Goal: Information Seeking & Learning: Check status

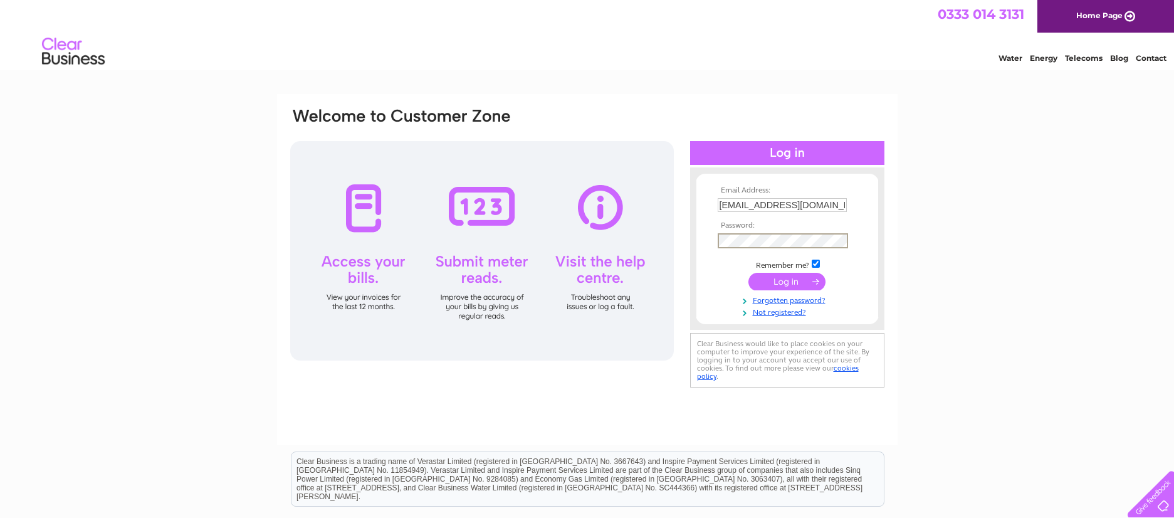
click at [807, 279] on input "submit" at bounding box center [786, 282] width 77 height 18
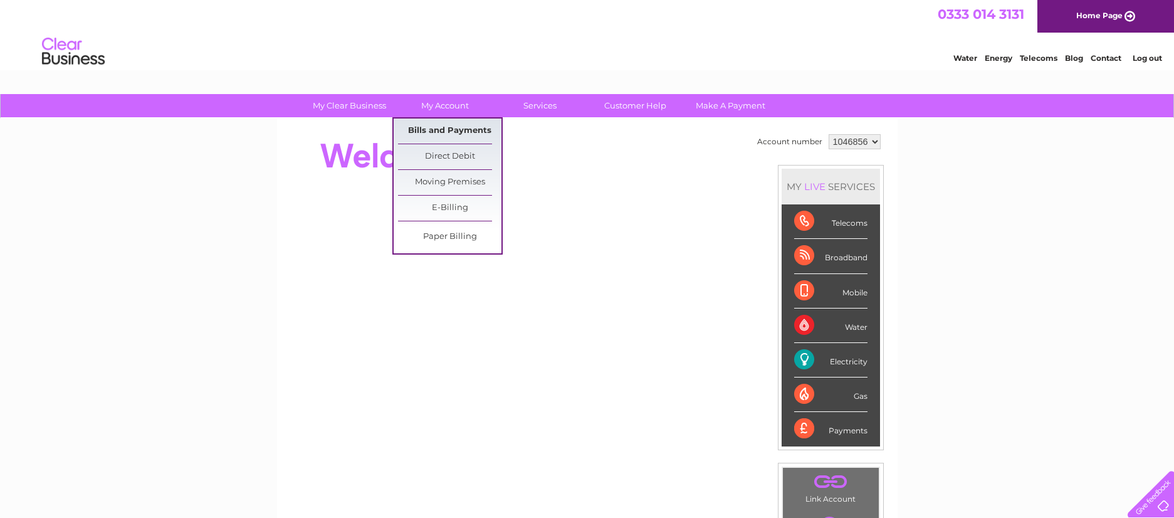
click at [458, 128] on link "Bills and Payments" at bounding box center [449, 130] width 103 height 25
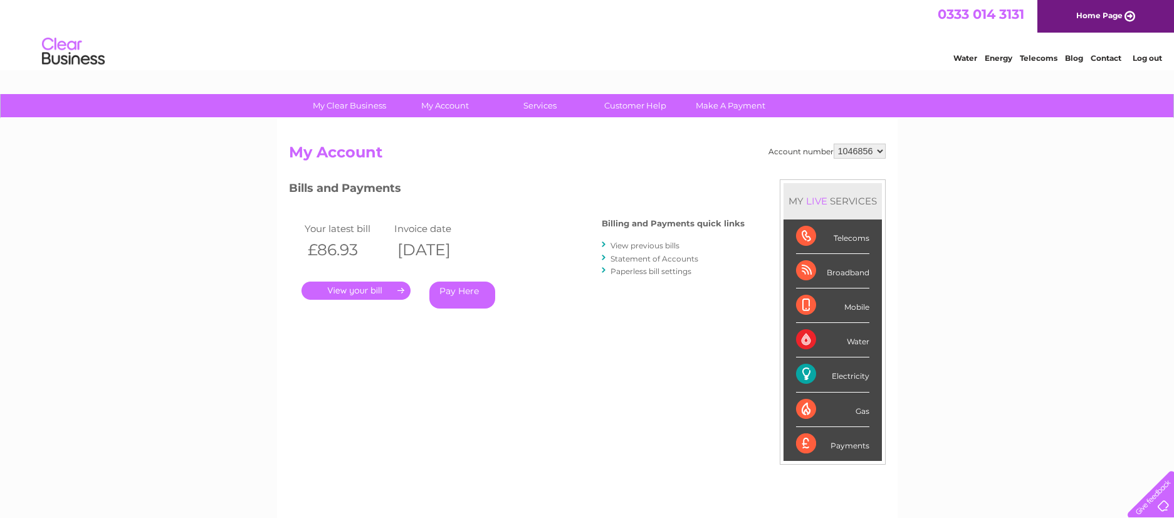
click at [650, 244] on link "View previous bills" at bounding box center [644, 245] width 69 height 9
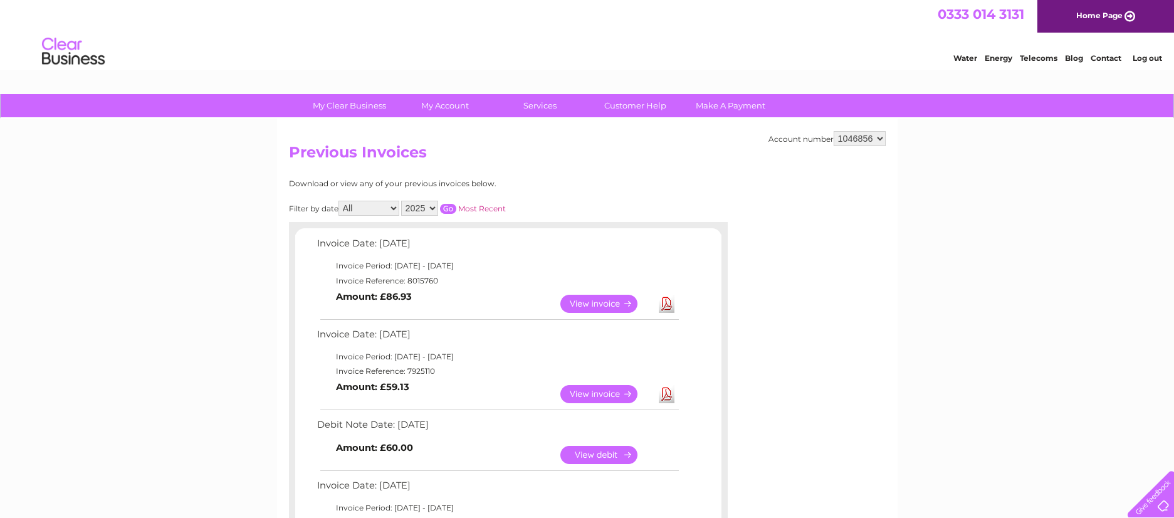
click at [597, 305] on link "View" at bounding box center [606, 304] width 92 height 18
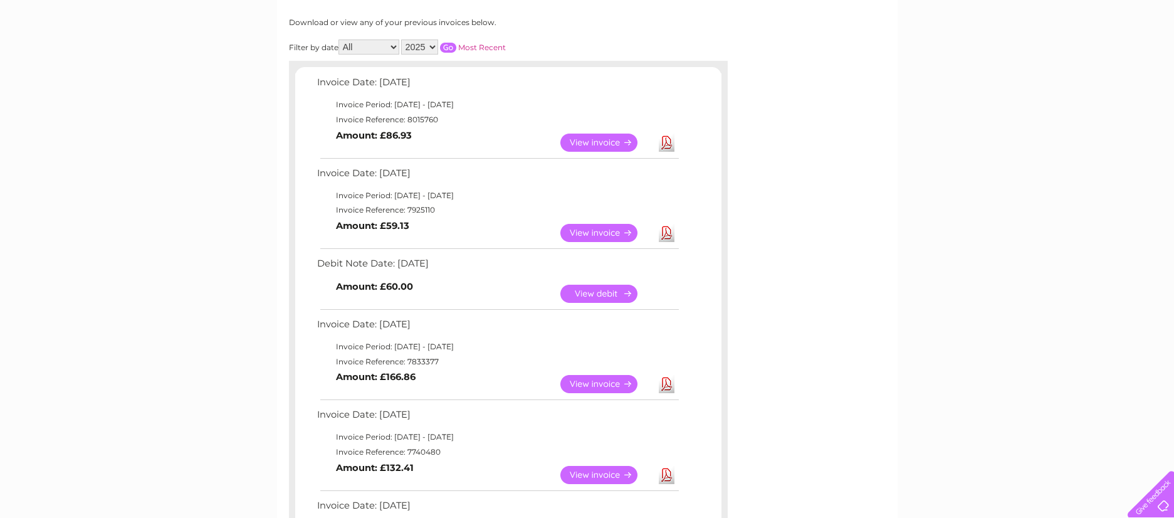
scroll to position [253, 0]
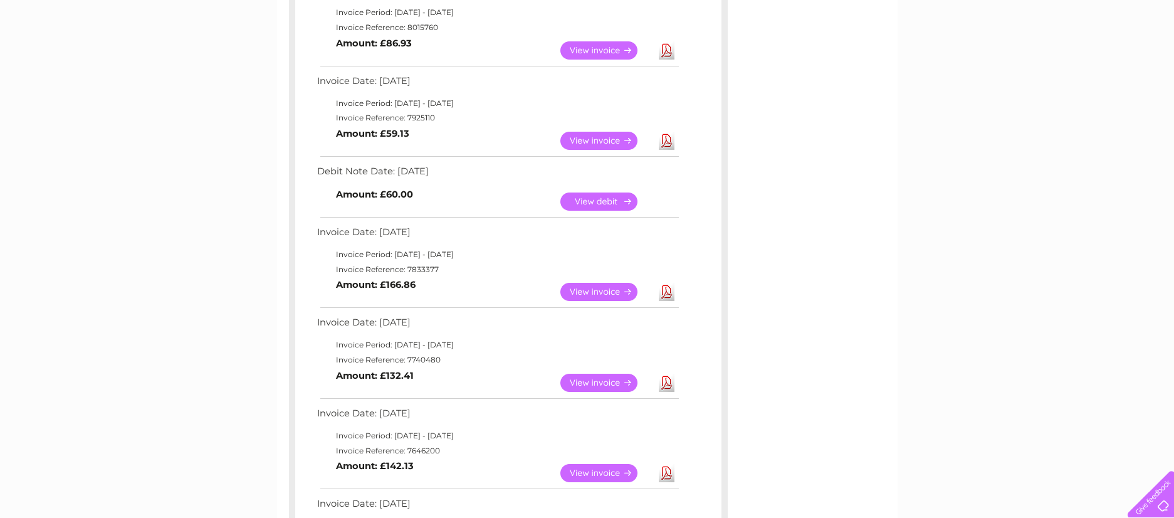
click at [583, 143] on link "View" at bounding box center [606, 141] width 92 height 18
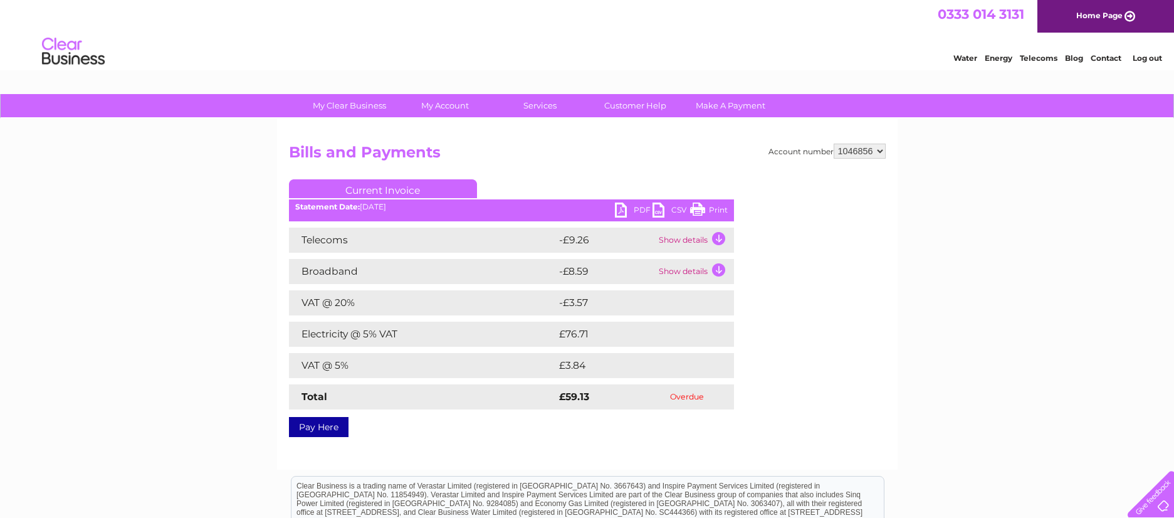
scroll to position [2, 0]
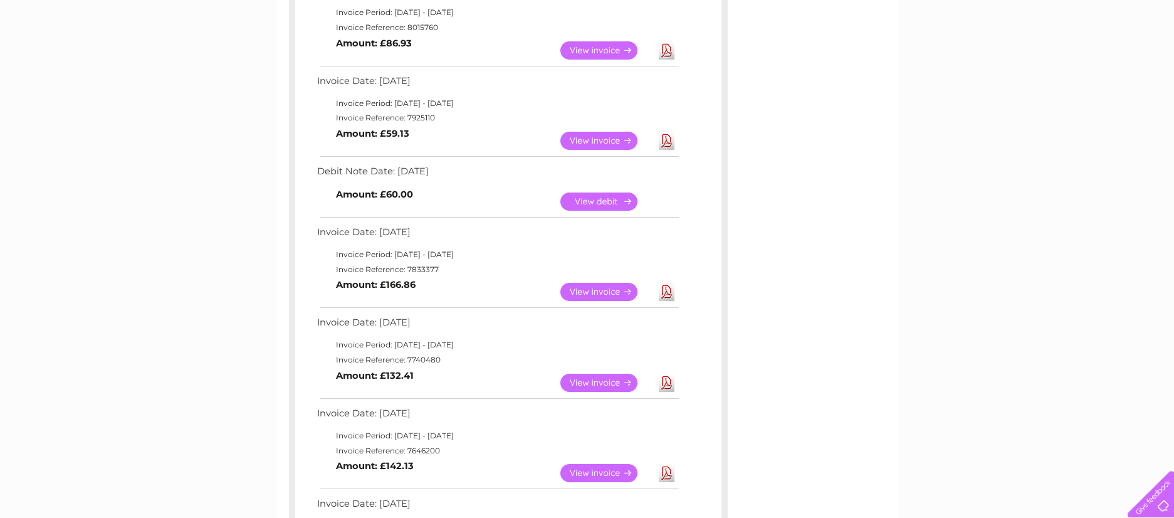
click at [565, 295] on link "View" at bounding box center [606, 292] width 92 height 18
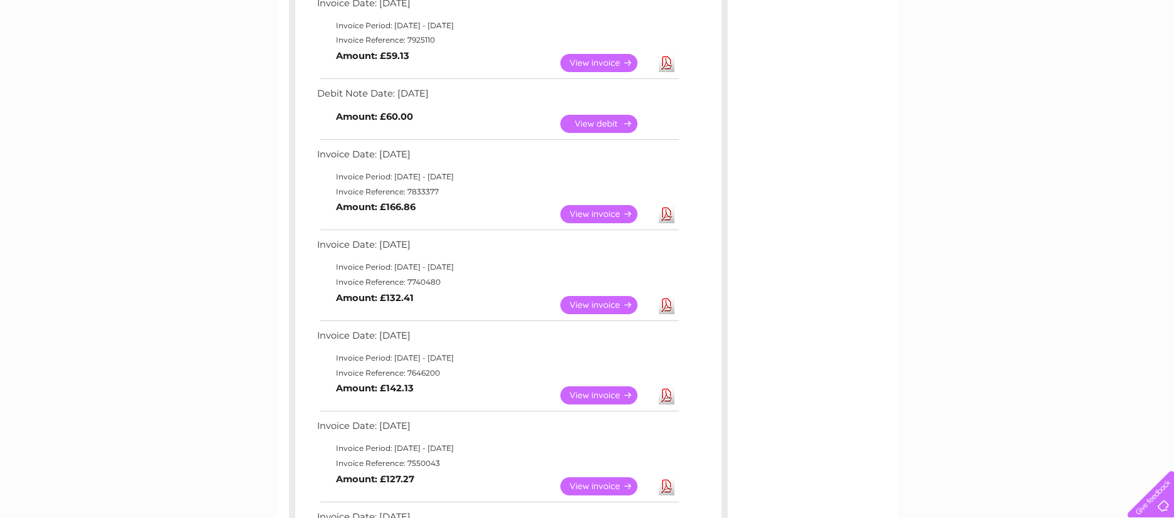
scroll to position [345, 0]
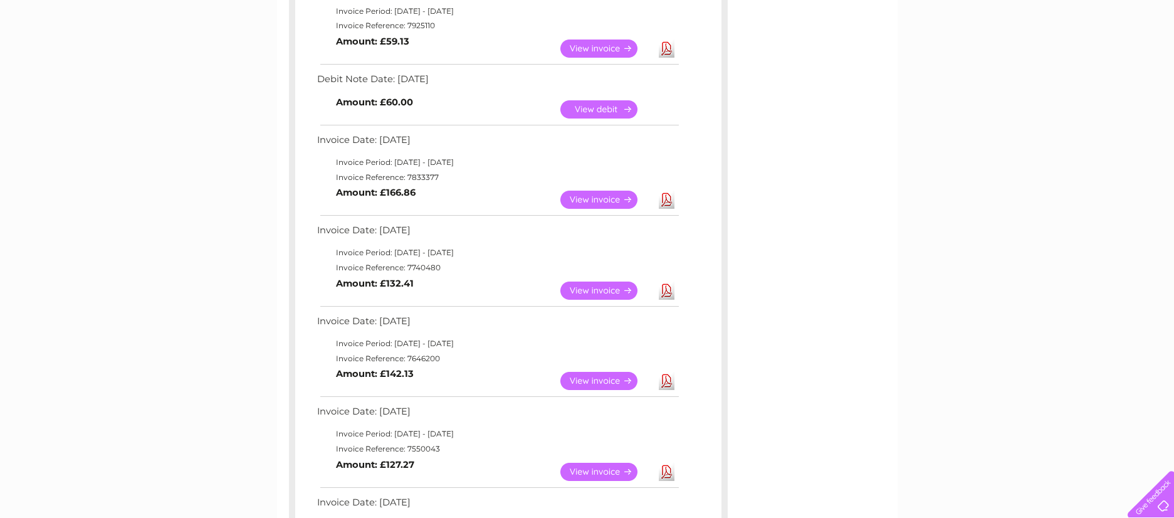
click at [585, 292] on link "View" at bounding box center [606, 290] width 92 height 18
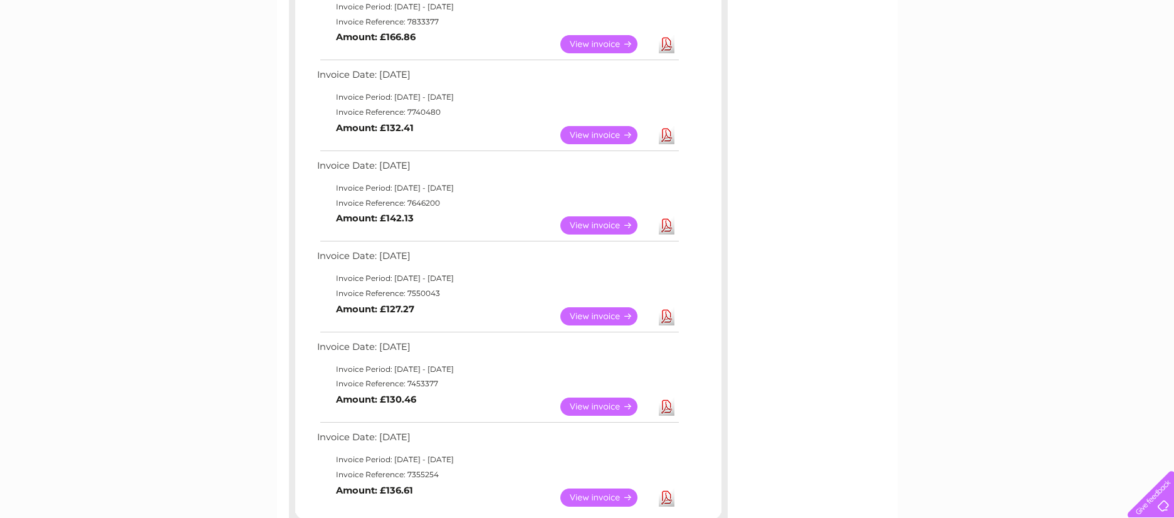
scroll to position [508, 0]
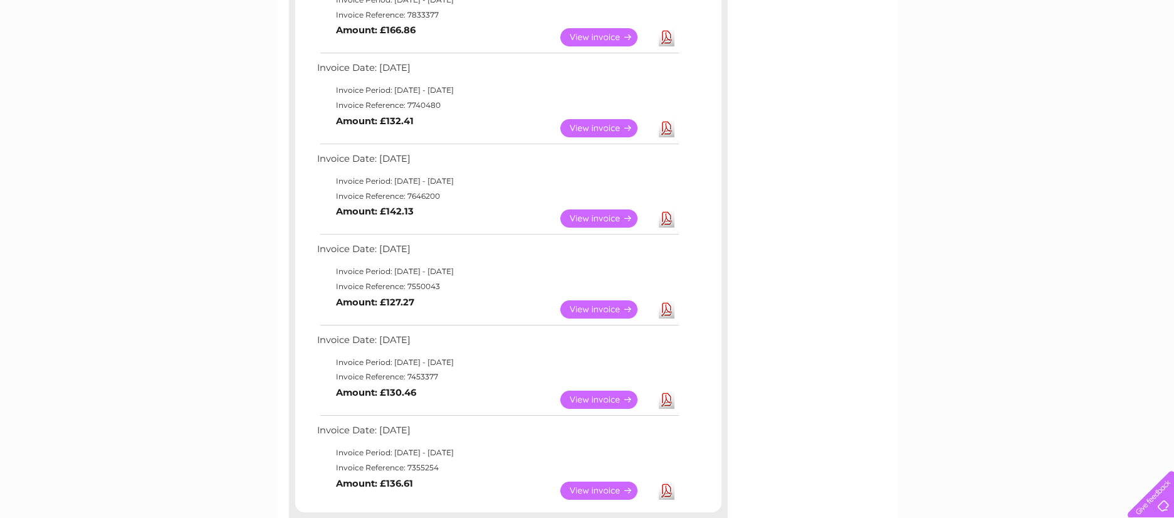
click at [571, 223] on link "View" at bounding box center [606, 218] width 92 height 18
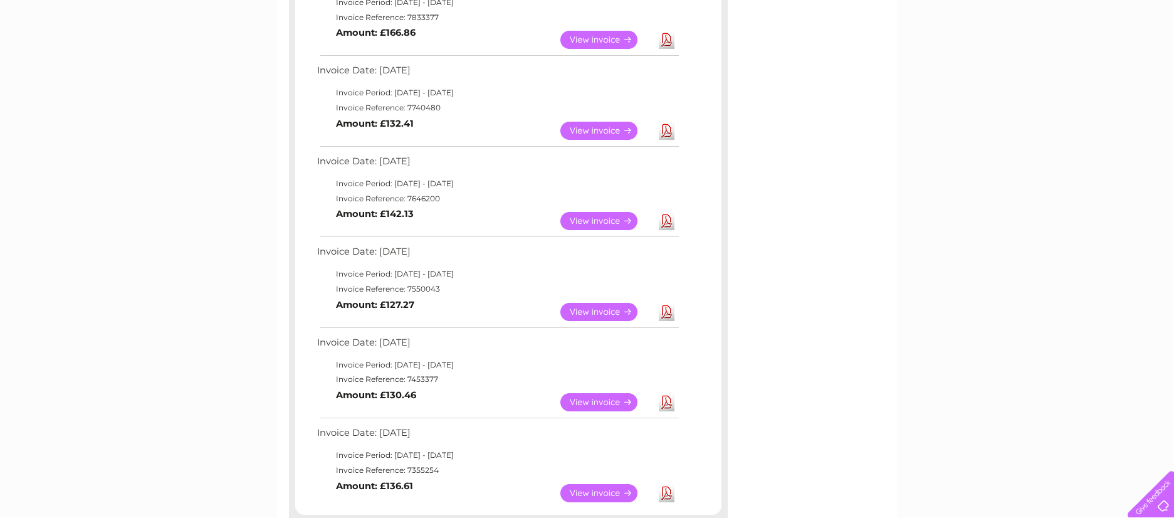
click at [590, 307] on link "View" at bounding box center [606, 312] width 92 height 18
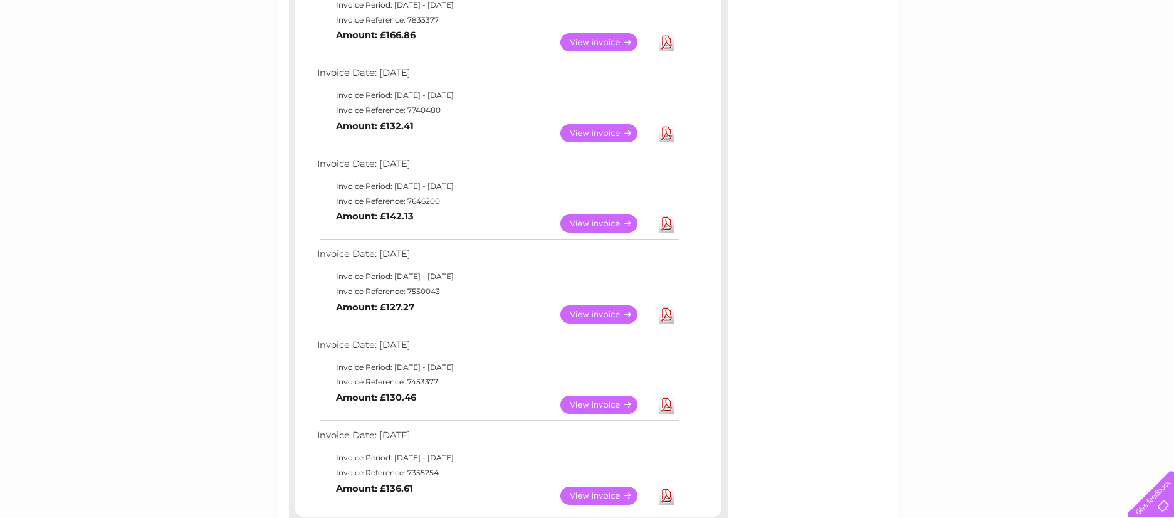
click at [570, 223] on link "View" at bounding box center [606, 223] width 92 height 18
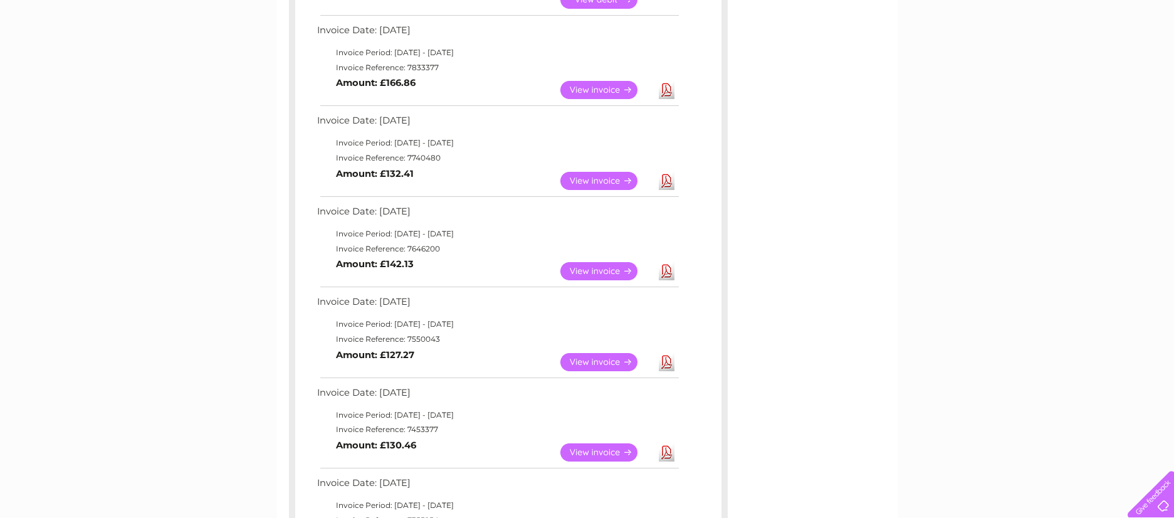
scroll to position [452, 0]
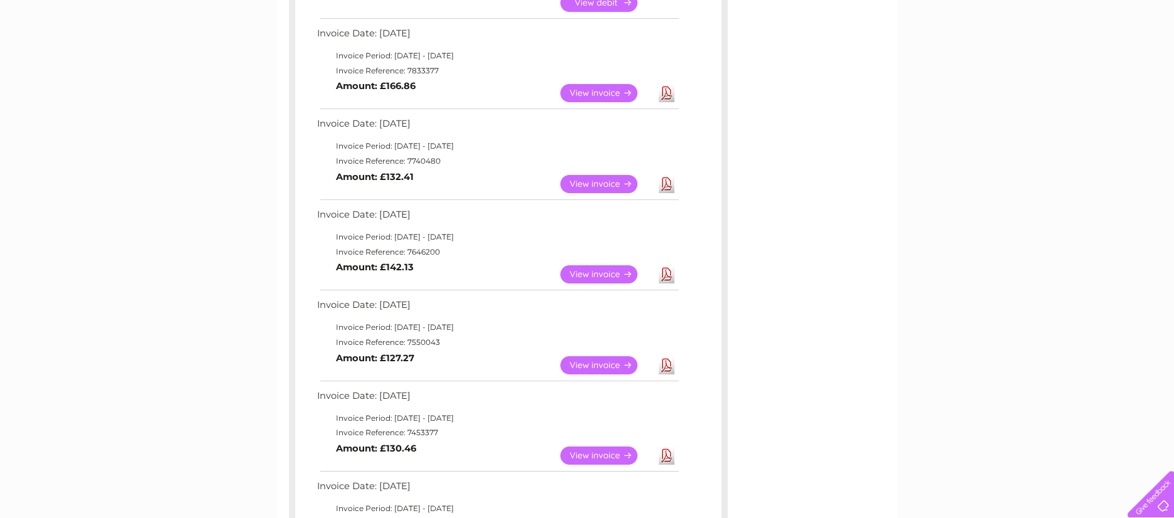
click at [587, 180] on link "View" at bounding box center [606, 184] width 92 height 18
